Goal: Check status: Check status

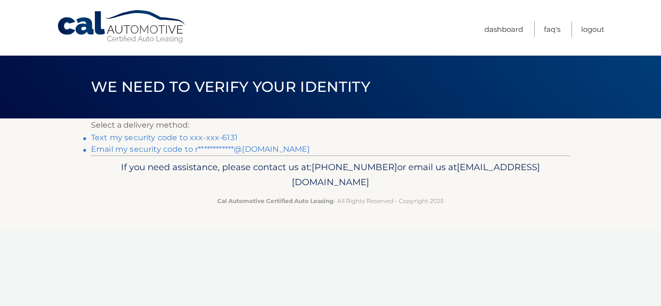
click at [232, 141] on link "Text my security code to xxx-xxx-6131" at bounding box center [164, 137] width 147 height 9
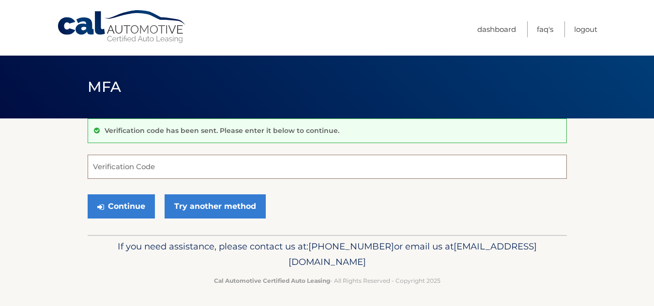
click at [115, 161] on input "Verification Code" at bounding box center [327, 167] width 479 height 24
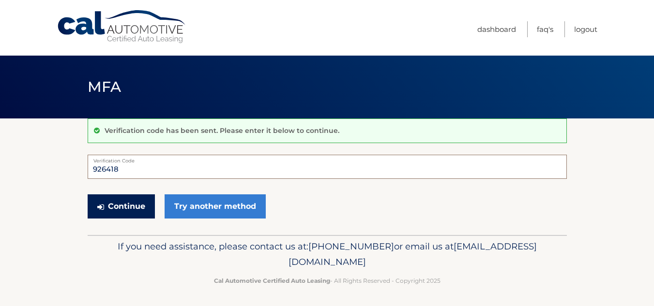
type input "926418"
click at [139, 205] on button "Continue" at bounding box center [121, 207] width 67 height 24
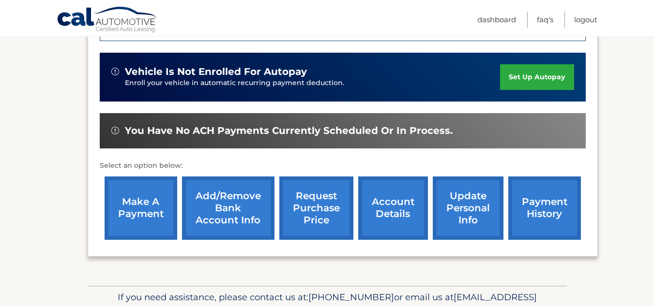
scroll to position [340, 0]
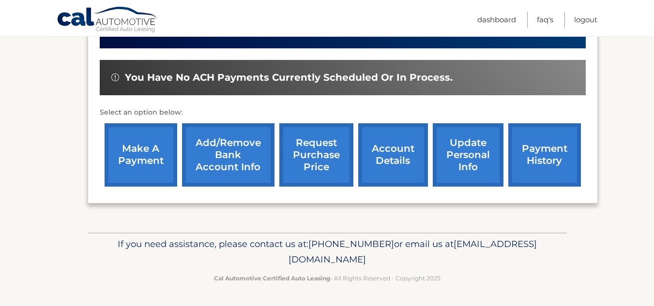
click at [560, 175] on link "payment history" at bounding box center [544, 154] width 73 height 63
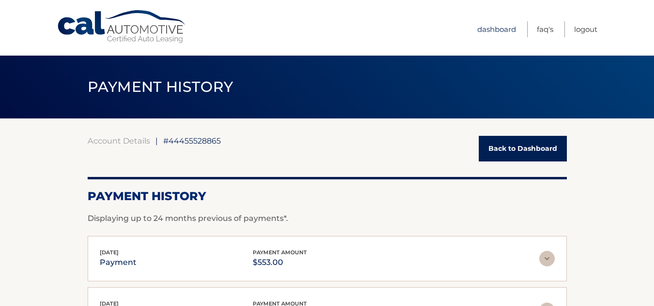
click at [487, 23] on link "Dashboard" at bounding box center [496, 29] width 39 height 16
